Goal: Understand process/instructions

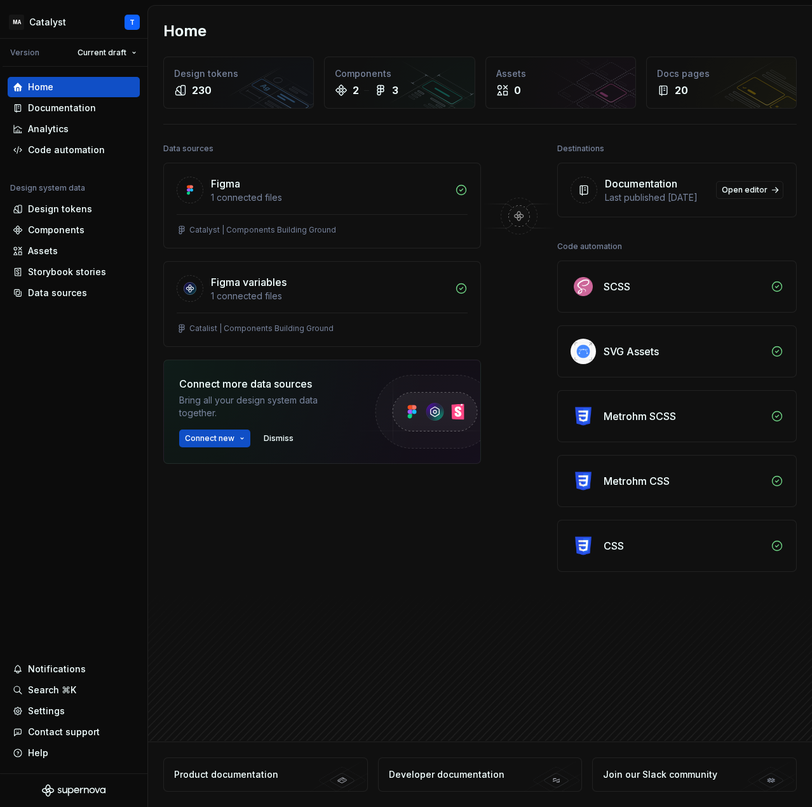
click at [346, 541] on div "Data sources Figma 1 connected files Catalyst | Components Building Ground Figm…" at bounding box center [322, 382] width 318 height 484
click at [65, 111] on div "Documentation" at bounding box center [62, 108] width 68 height 13
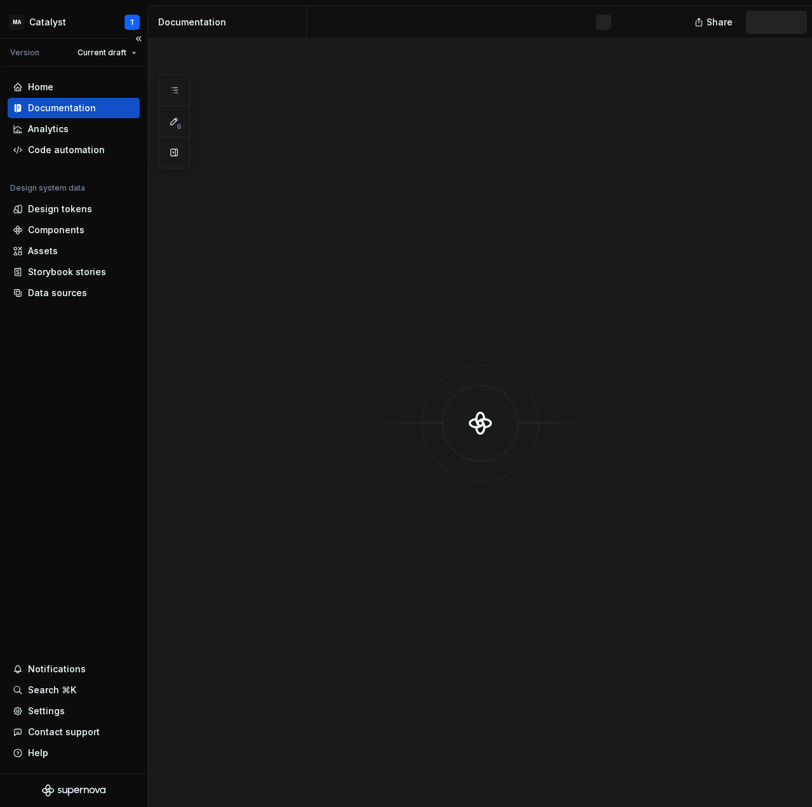
click at [69, 110] on div "Documentation" at bounding box center [62, 108] width 68 height 13
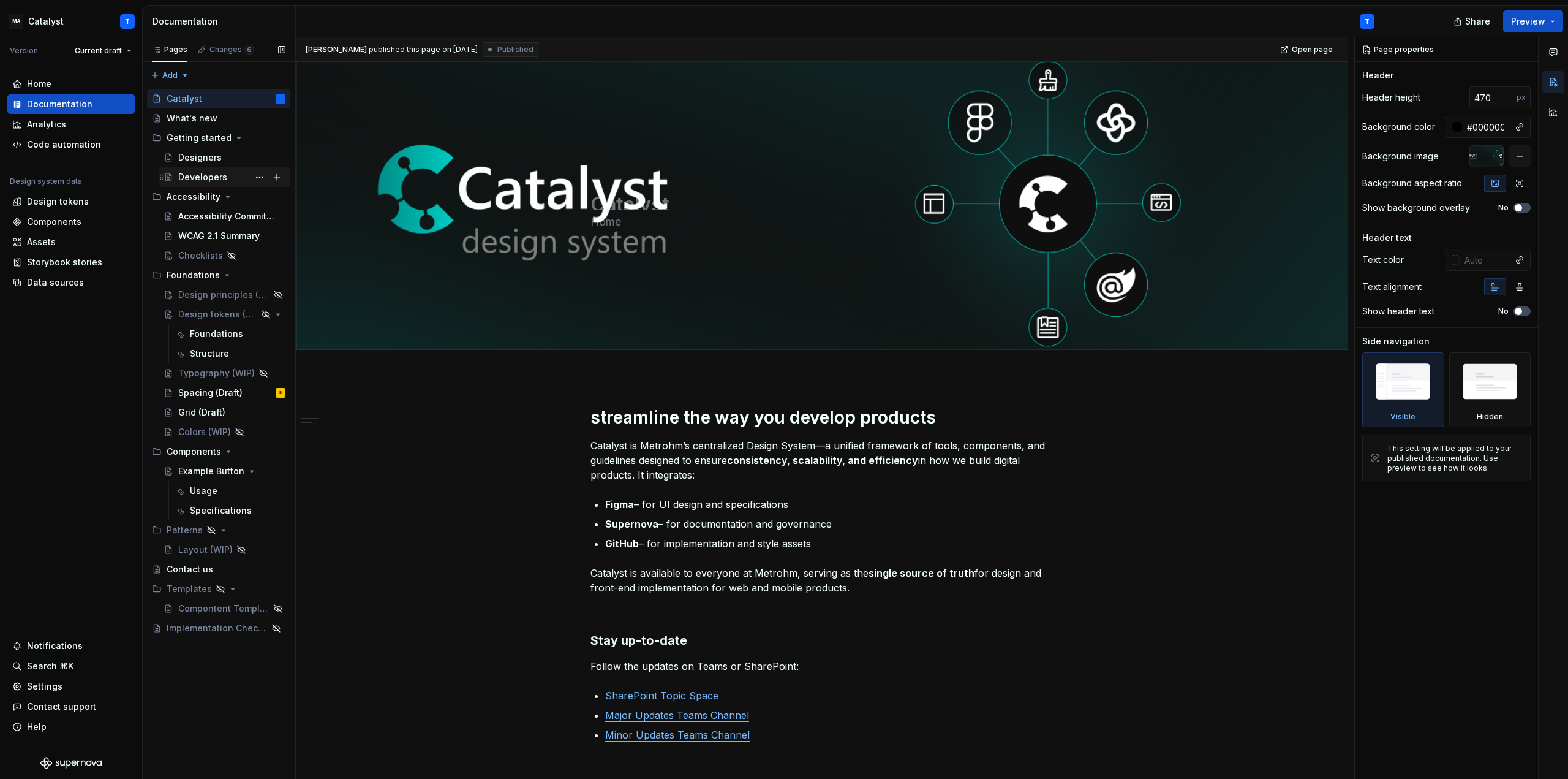
click at [197, 175] on div "Developers" at bounding box center [202, 176] width 49 height 13
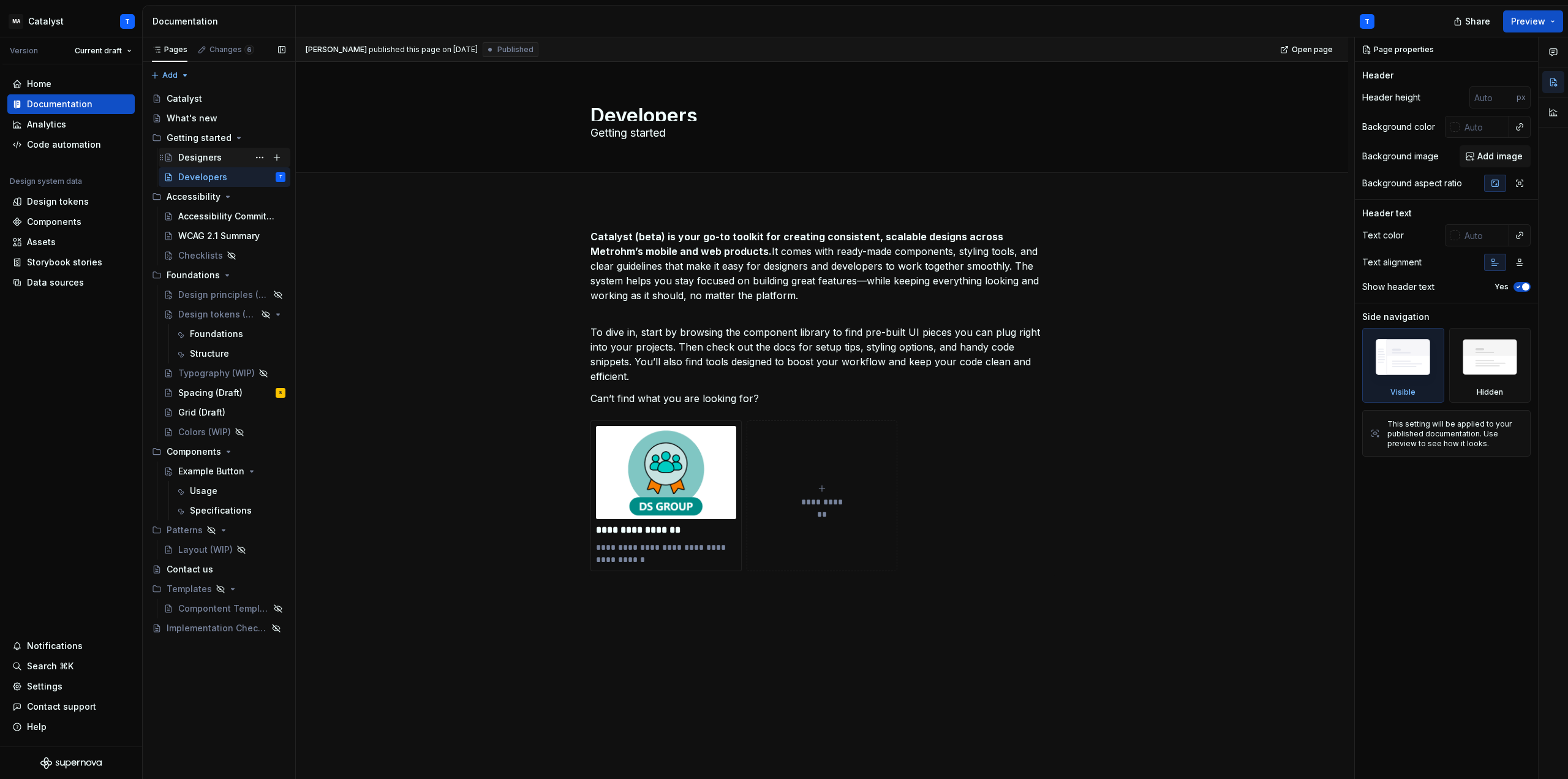
click at [181, 153] on div "Designers" at bounding box center [199, 157] width 43 height 13
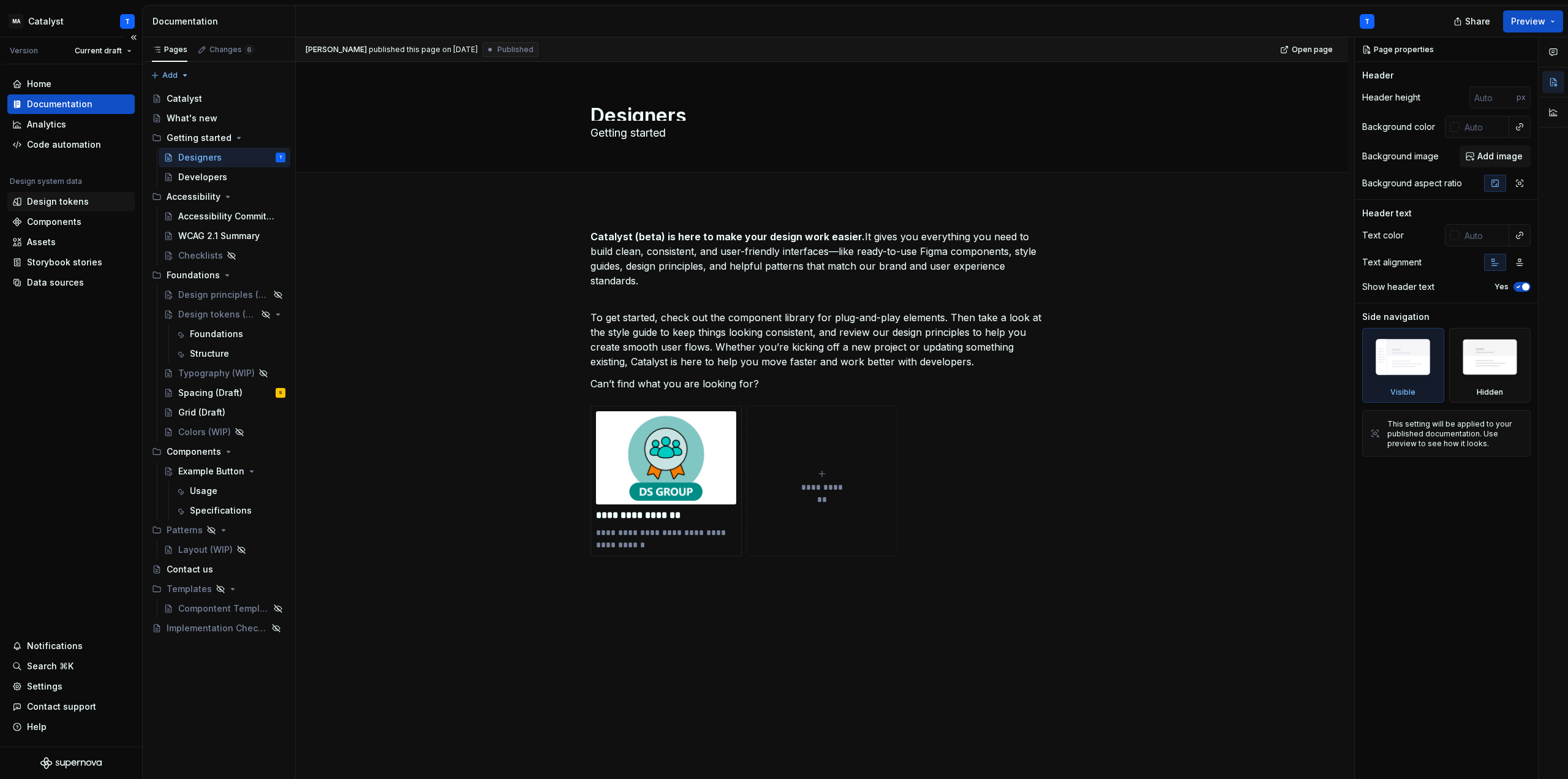
type textarea "*"
click at [43, 200] on div "Design tokens" at bounding box center [58, 201] width 62 height 13
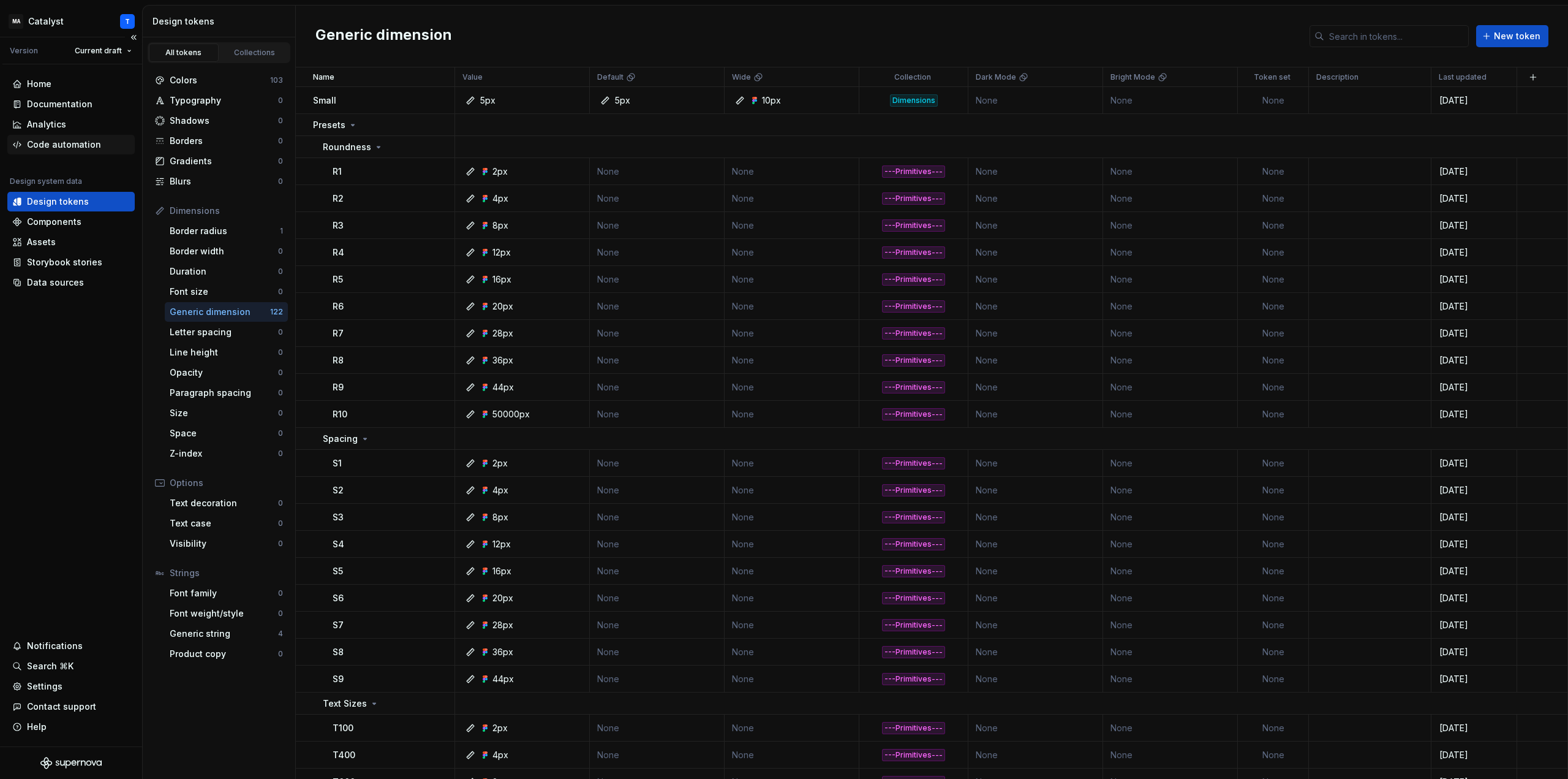
click at [55, 140] on div "Code automation" at bounding box center [64, 145] width 74 height 13
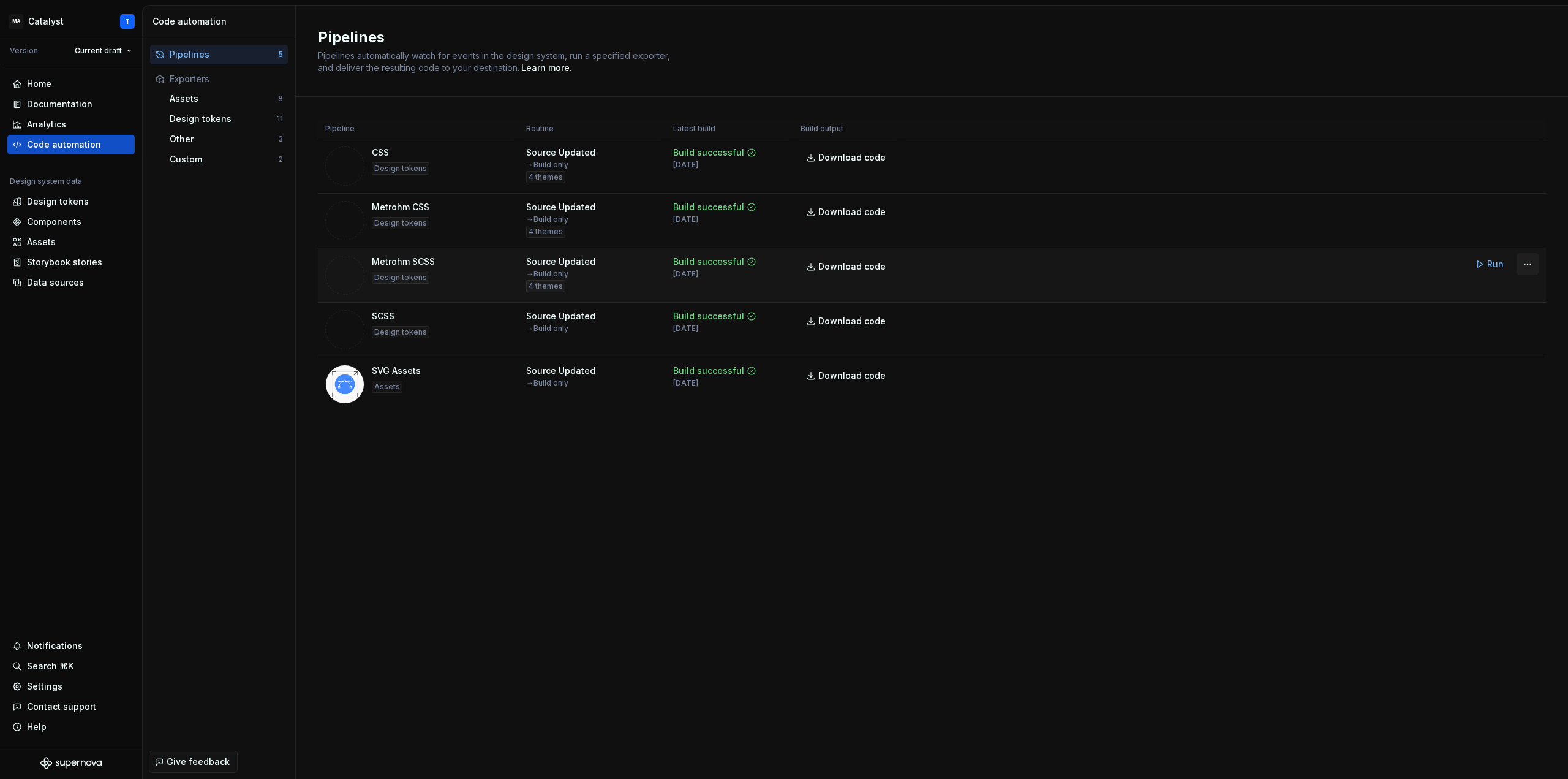
click at [782, 261] on html "MA Catalyst T Version Current draft Home Documentation Analytics Code automatio…" at bounding box center [784, 390] width 1568 height 779
click at [416, 261] on html "MA Catalyst T Version Current draft Home Documentation Analytics Code automatio…" at bounding box center [784, 390] width 1568 height 779
click at [782, 264] on html "MA Catalyst T Version Current draft Home Documentation Analytics Code automatio…" at bounding box center [784, 390] width 1568 height 779
click at [782, 508] on html "MA Catalyst T Version Current draft Home Documentation Analytics Code automatio…" at bounding box center [784, 390] width 1568 height 779
click at [650, 528] on div "Pipelines Pipelines automatically watch for events in the design system, run a …" at bounding box center [932, 392] width 1272 height 773
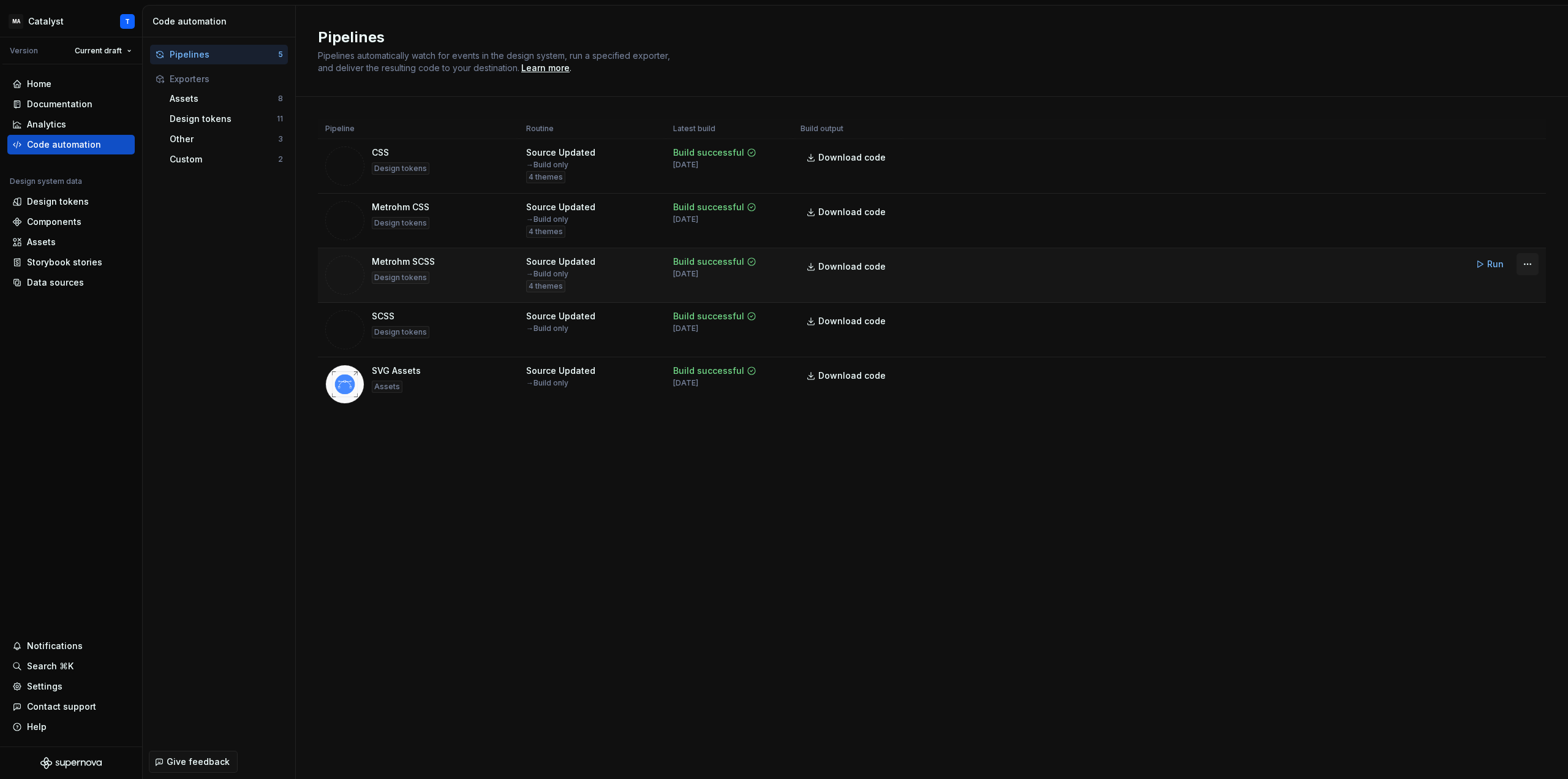
click at [1527, 264] on html "MA Catalyst T Version Current draft Home Documentation Analytics Code automatio…" at bounding box center [784, 390] width 1568 height 779
click at [1266, 473] on html "MA Catalyst T Version Current draft Home Documentation Analytics Code automatio…" at bounding box center [784, 390] width 1568 height 779
click at [1527, 156] on html "MA Catalyst T Version Current draft Home Documentation Analytics Code automatio…" at bounding box center [784, 390] width 1568 height 779
click at [1528, 209] on html "MA Catalyst T Version Current draft Home Documentation Analytics Code automatio…" at bounding box center [784, 390] width 1568 height 779
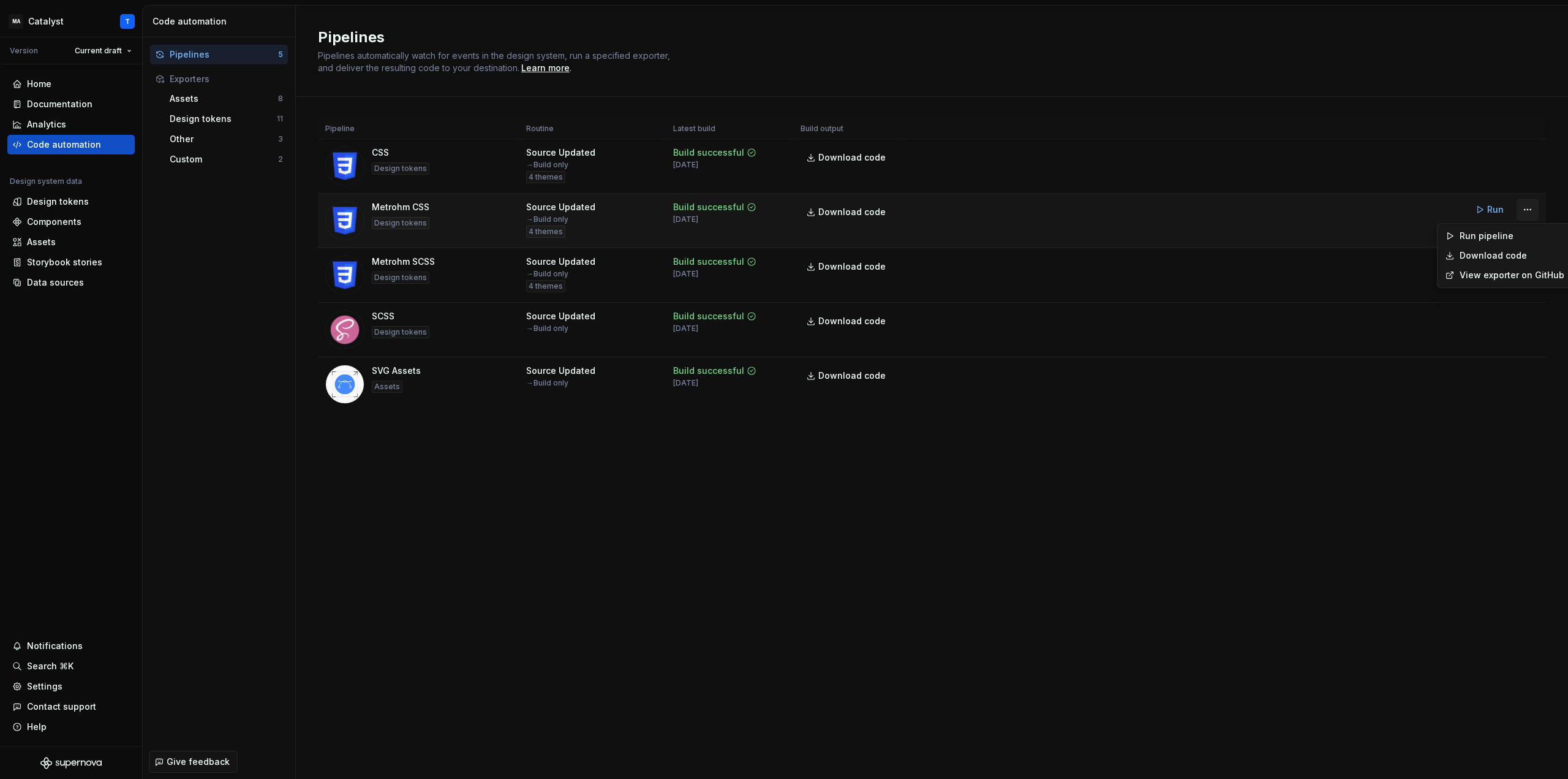
click at [1528, 209] on html "MA Catalyst T Version Current draft Home Documentation Analytics Code automatio…" at bounding box center [784, 390] width 1568 height 779
click at [1528, 315] on html "MA Catalyst T Version Current draft Home Documentation Analytics Code automatio…" at bounding box center [784, 390] width 1568 height 779
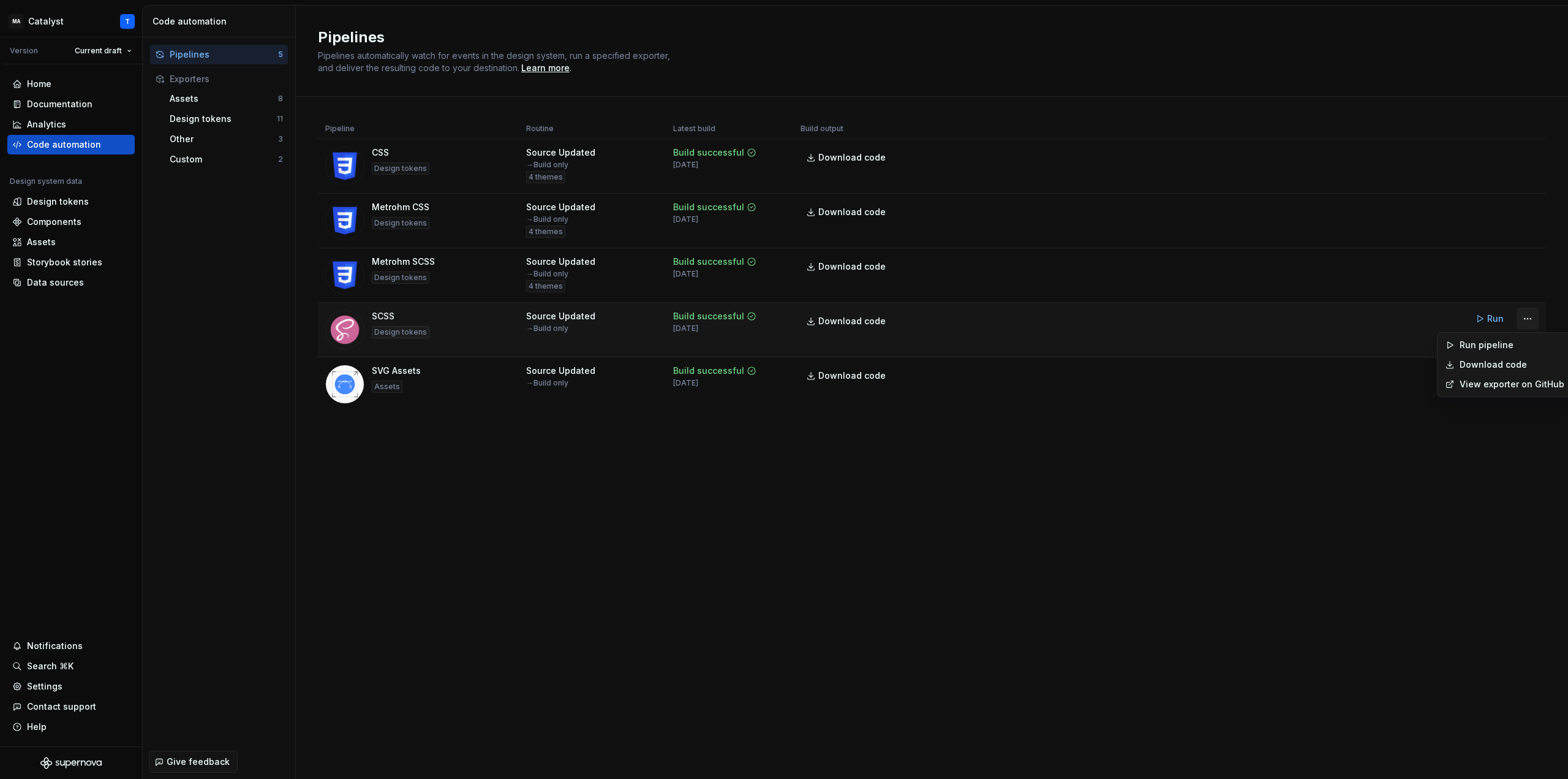
click at [1528, 320] on html "MA Catalyst T Version Current draft Home Documentation Analytics Code automatio…" at bounding box center [784, 390] width 1568 height 779
drag, startPoint x: 1159, startPoint y: 483, endPoint x: 1148, endPoint y: 479, distance: 11.7
click at [1150, 482] on div "Pipelines Pipelines automatically watch for events in the design system, run a …" at bounding box center [932, 392] width 1272 height 773
click at [641, 508] on div "Pipelines Pipelines automatically watch for events in the design system, run a …" at bounding box center [932, 392] width 1272 height 773
click at [394, 260] on div "Metrohm SCSS" at bounding box center [403, 261] width 63 height 13
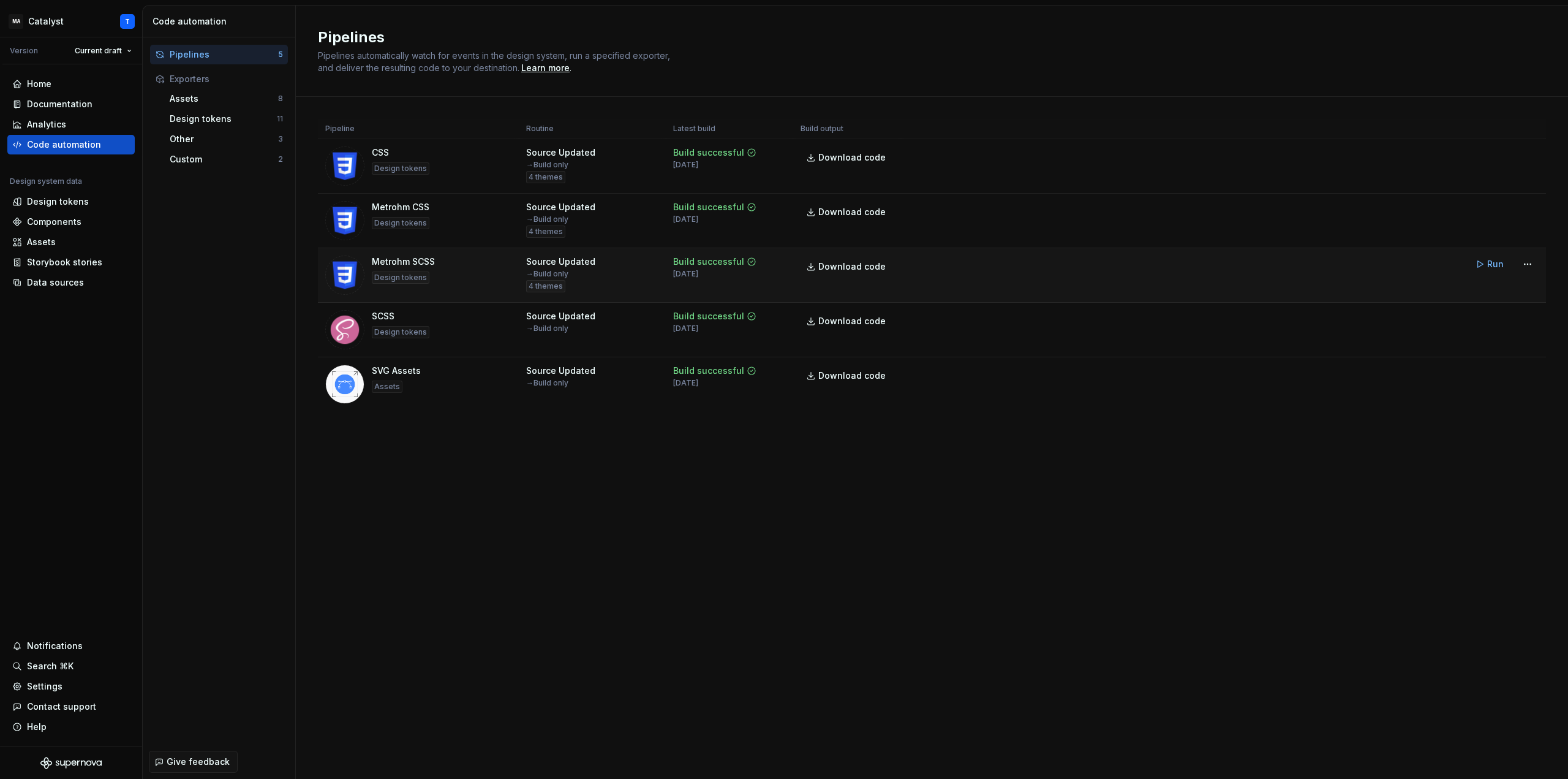
click at [355, 271] on img at bounding box center [344, 275] width 40 height 40
click at [1487, 263] on button "Run" at bounding box center [1490, 263] width 42 height 22
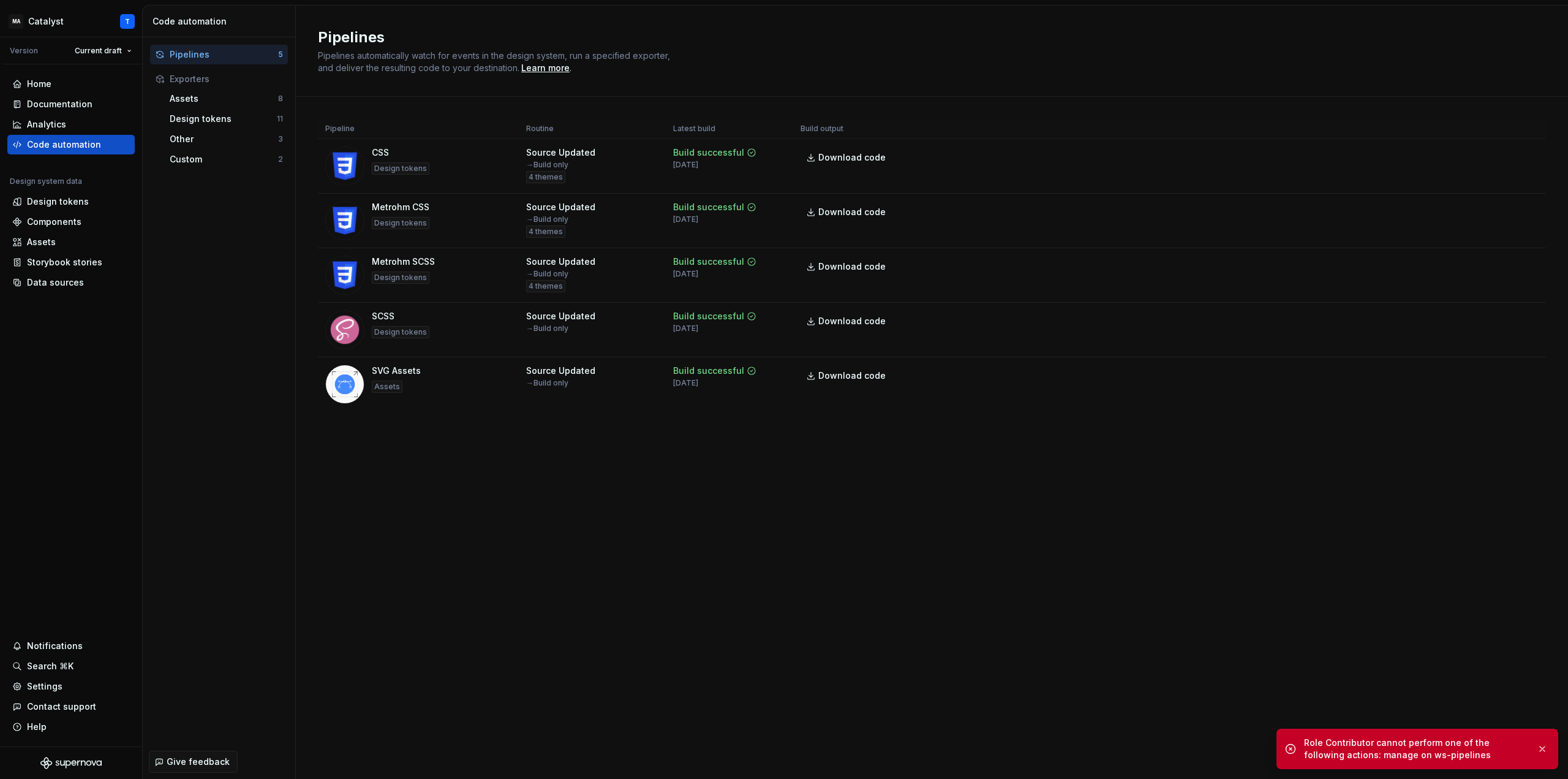
click at [630, 554] on div "Pipelines Pipelines automatically watch for events in the design system, run a …" at bounding box center [932, 392] width 1272 height 773
click at [654, 619] on div "Pipelines Pipelines automatically watch for events in the design system, run a …" at bounding box center [932, 392] width 1272 height 773
click at [674, 610] on div "Pipelines Pipelines automatically watch for events in the design system, run a …" at bounding box center [932, 392] width 1272 height 773
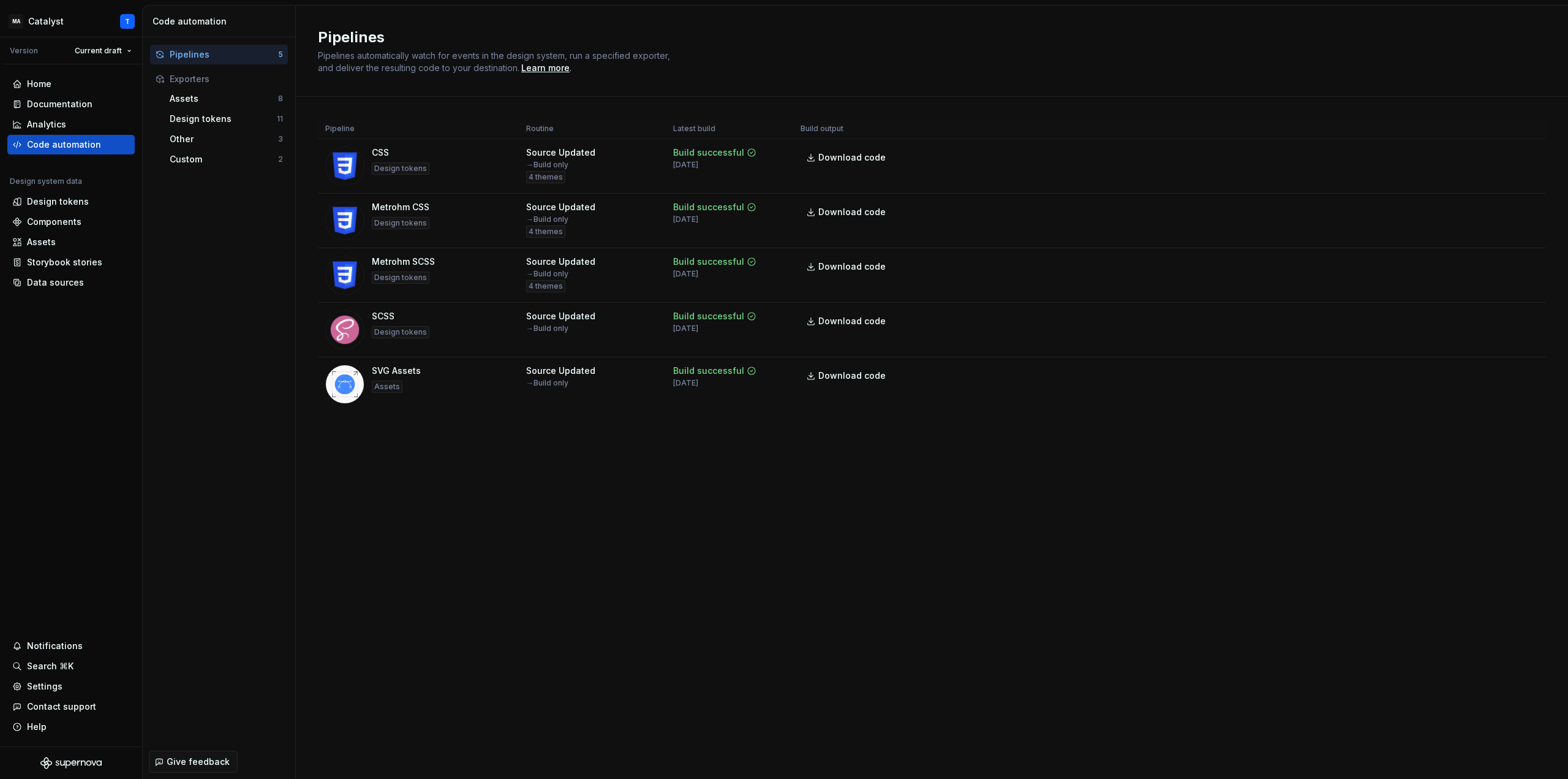
click at [551, 525] on div "Pipelines Pipelines automatically watch for events in the design system, run a …" at bounding box center [932, 392] width 1272 height 773
click at [518, 600] on div "Pipelines Pipelines automatically watch for events in the design system, run a …" at bounding box center [932, 392] width 1272 height 773
drag, startPoint x: 736, startPoint y: 659, endPoint x: 606, endPoint y: 558, distance: 164.6
click at [735, 659] on div "Pipelines Pipelines automatically watch for events in the design system, run a …" at bounding box center [932, 392] width 1272 height 773
click at [505, 631] on div "Pipelines Pipelines automatically watch for events in the design system, run a …" at bounding box center [932, 392] width 1272 height 773
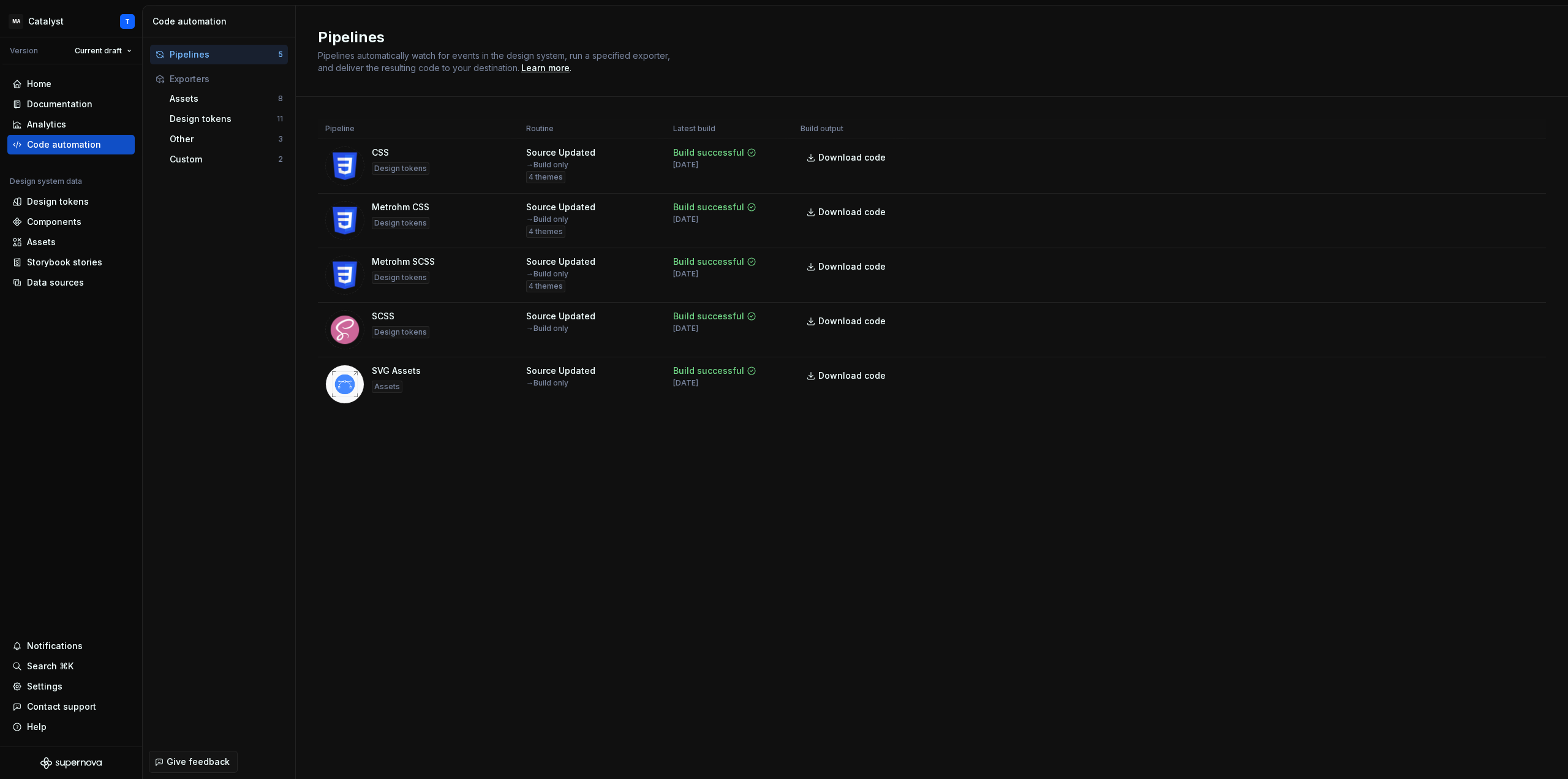
drag, startPoint x: 507, startPoint y: 598, endPoint x: 510, endPoint y: 619, distance: 21.2
click at [506, 598] on div "Pipelines Pipelines automatically watch for events in the design system, run a …" at bounding box center [932, 392] width 1272 height 773
click at [592, 694] on div "Pipelines Pipelines automatically watch for events in the design system, run a …" at bounding box center [932, 392] width 1272 height 773
click at [510, 517] on div "Pipelines Pipelines automatically watch for events in the design system, run a …" at bounding box center [932, 392] width 1272 height 773
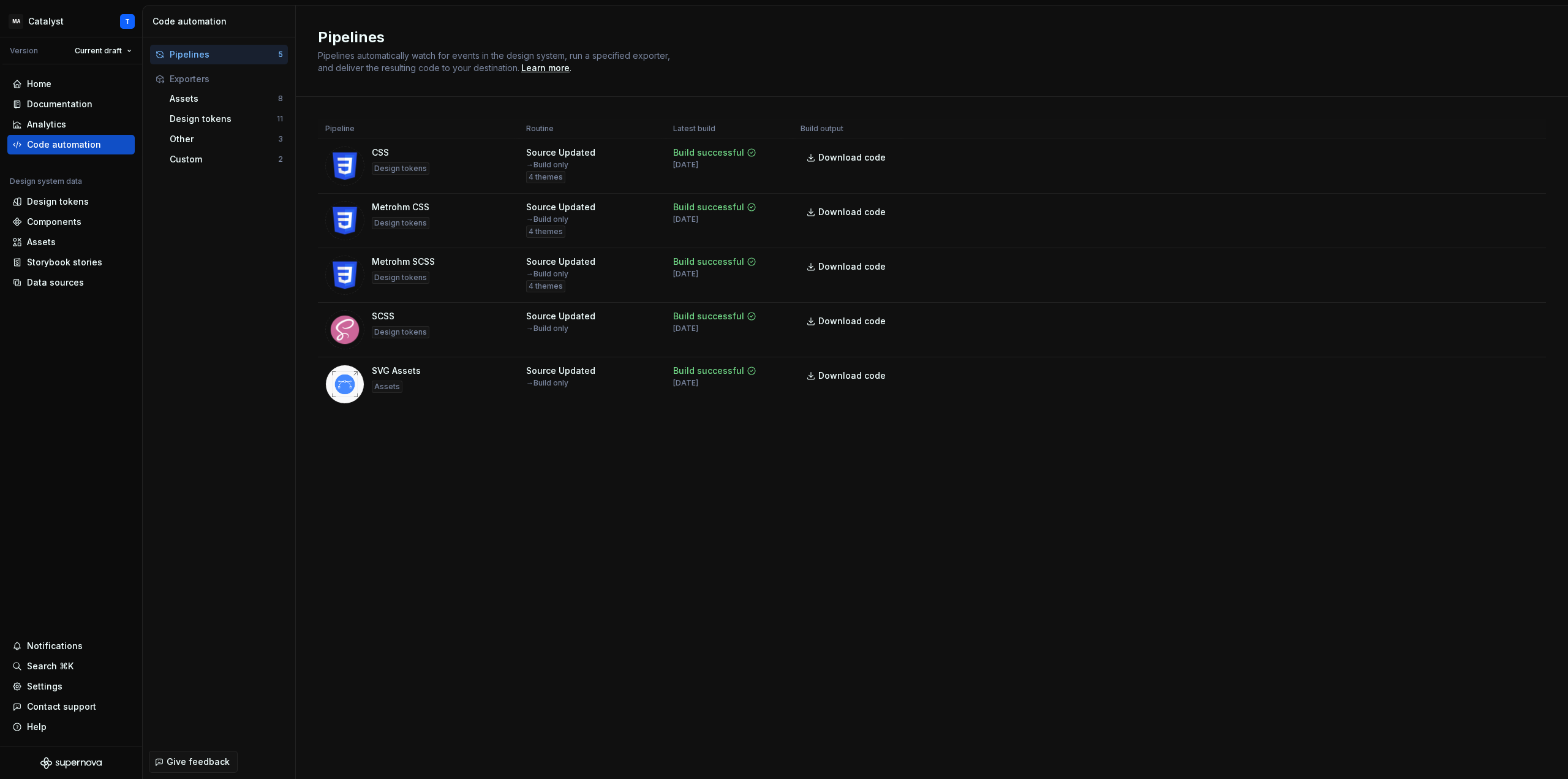
click at [508, 515] on div "Pipelines Pipelines automatically watch for events in the design system, run a …" at bounding box center [932, 392] width 1272 height 773
click at [542, 508] on div "Pipelines Pipelines automatically watch for events in the design system, run a …" at bounding box center [932, 392] width 1272 height 773
click at [537, 505] on div "Pipelines Pipelines automatically watch for events in the design system, run a …" at bounding box center [932, 392] width 1272 height 773
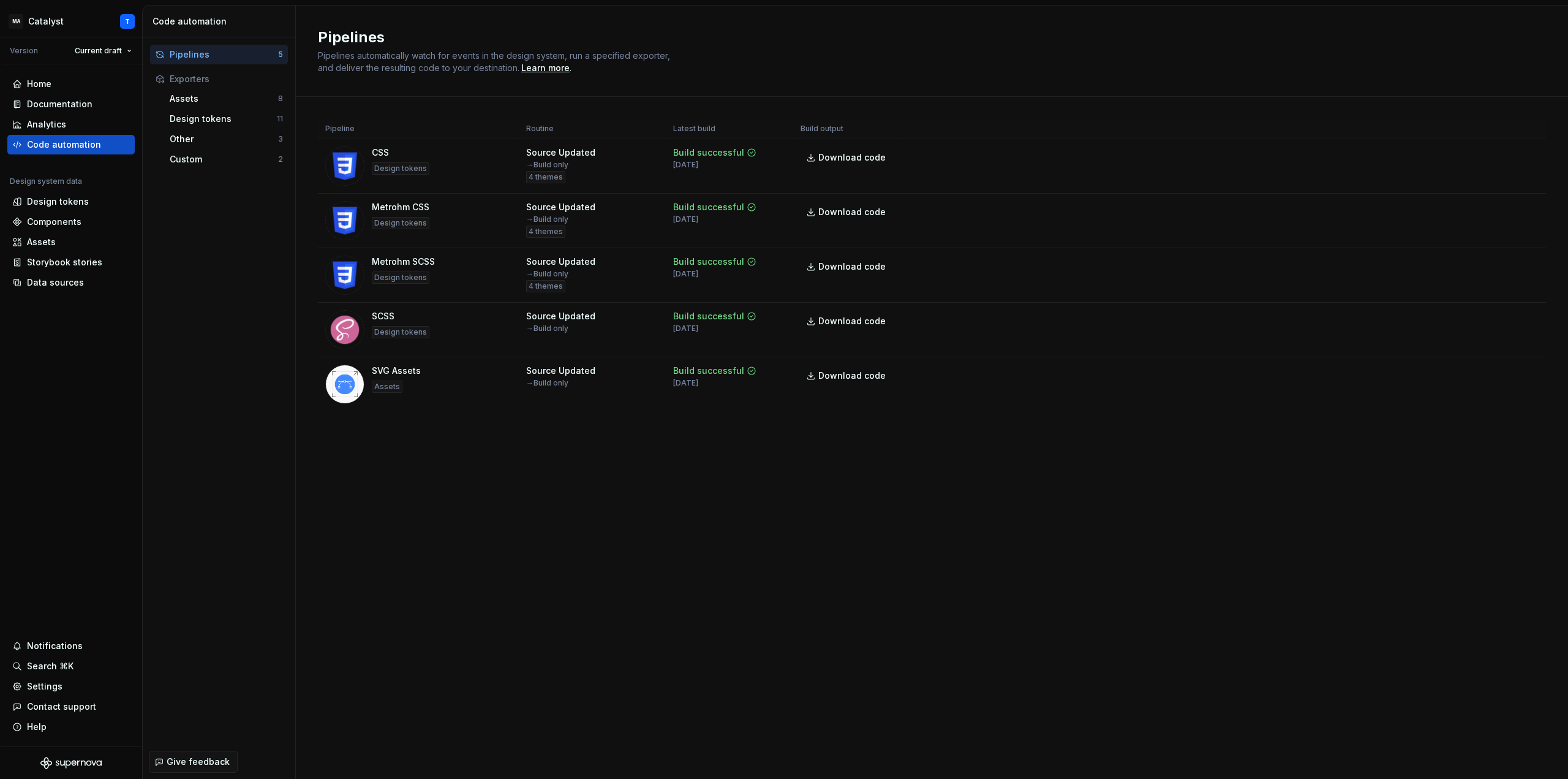
drag, startPoint x: 569, startPoint y: 517, endPoint x: 575, endPoint y: 517, distance: 6.0
click at [569, 518] on div "Pipelines Pipelines automatically watch for events in the design system, run a …" at bounding box center [932, 392] width 1272 height 773
click at [562, 517] on div "Pipelines Pipelines automatically watch for events in the design system, run a …" at bounding box center [932, 392] width 1272 height 773
click at [529, 480] on div "Pipelines Pipelines automatically watch for events in the design system, run a …" at bounding box center [932, 392] width 1272 height 773
click at [580, 467] on div "Pipelines Pipelines automatically watch for events in the design system, run a …" at bounding box center [932, 392] width 1272 height 773
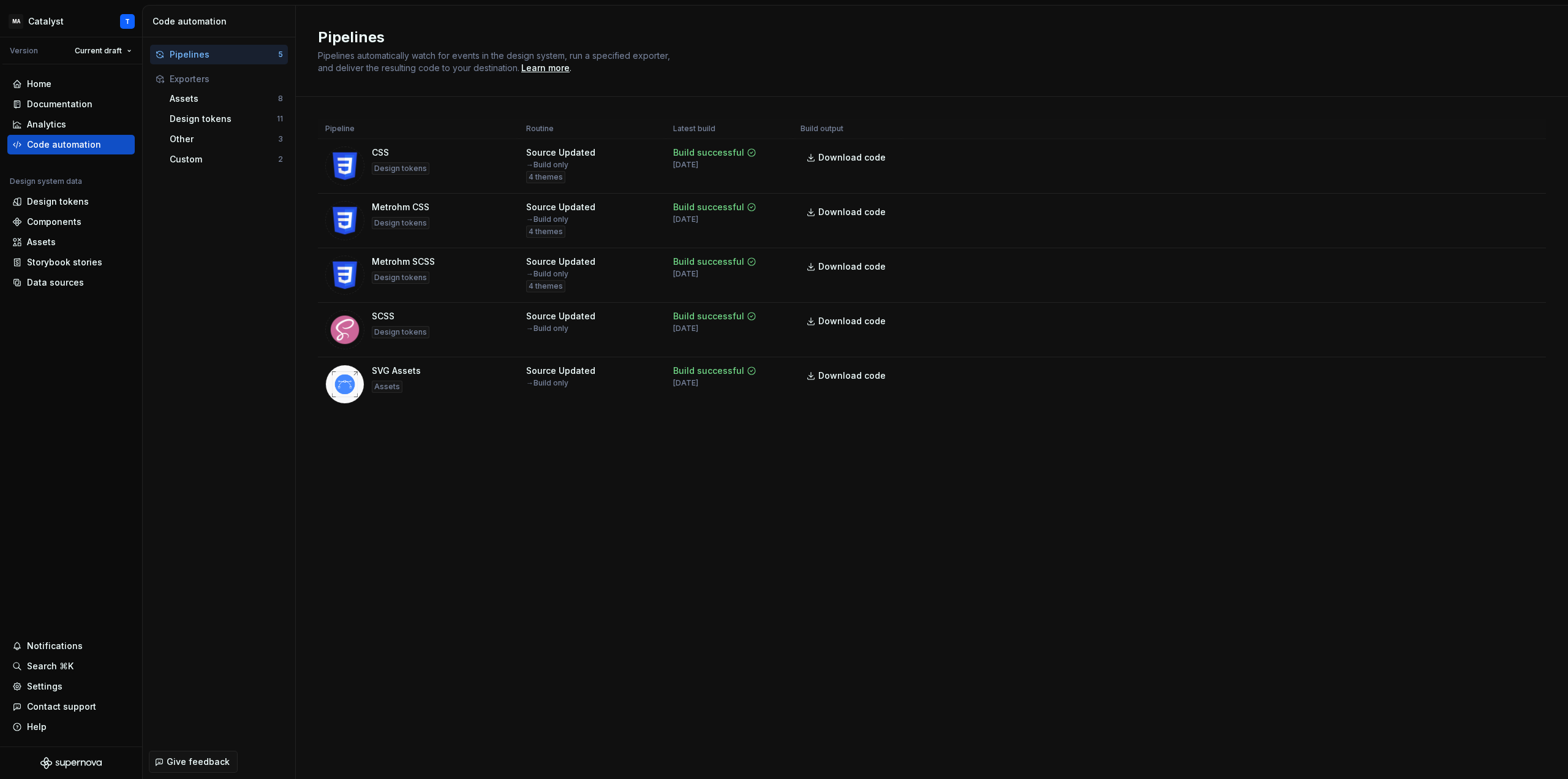
click at [508, 549] on div "Pipelines Pipelines automatically watch for events in the design system, run a …" at bounding box center [932, 392] width 1272 height 773
click at [693, 457] on div "Pipeline Routine Latest build Build output CSS Design tokens Source Updated → B…" at bounding box center [932, 277] width 1228 height 361
click at [837, 467] on div "Pipelines Pipelines automatically watch for events in the design system, run a …" at bounding box center [932, 392] width 1272 height 773
click at [746, 547] on div "Pipelines Pipelines automatically watch for events in the design system, run a …" at bounding box center [932, 392] width 1272 height 773
click at [476, 558] on div "Pipelines Pipelines automatically watch for events in the design system, run a …" at bounding box center [932, 392] width 1272 height 773
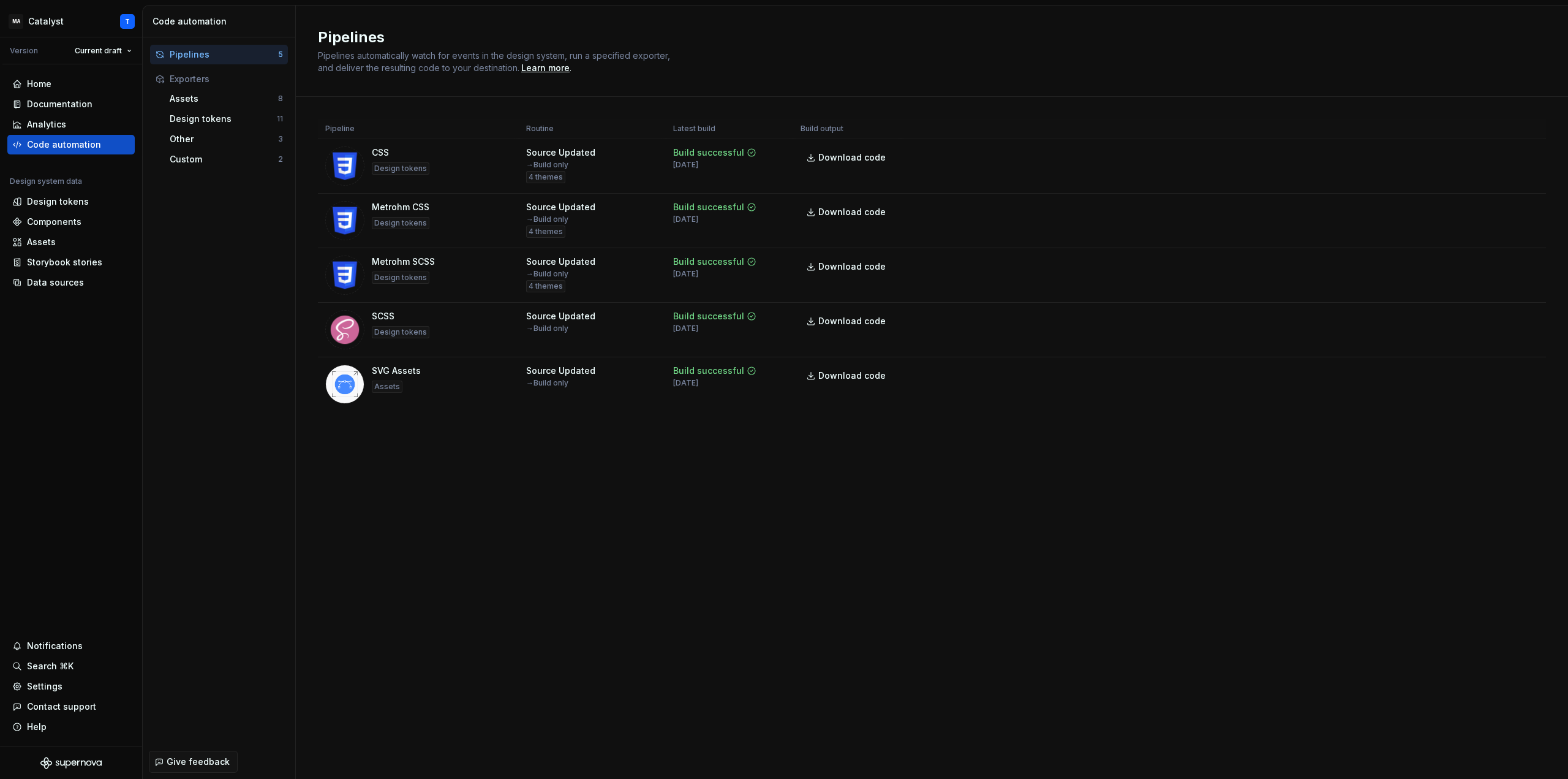
click at [600, 535] on div "Pipelines Pipelines automatically watch for events in the design system, run a …" at bounding box center [932, 392] width 1272 height 773
